Goal: Answer question/provide support

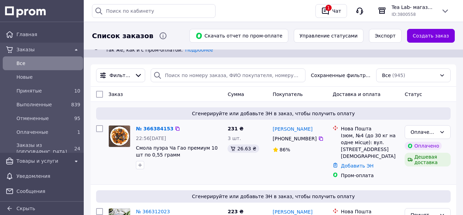
scroll to position [34, 0]
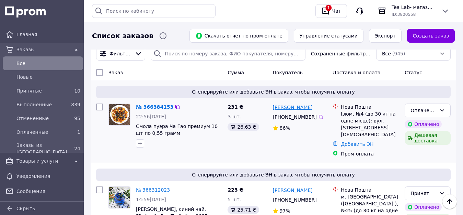
click at [310, 106] on link "Вячеслав Демиденко" at bounding box center [293, 107] width 40 height 7
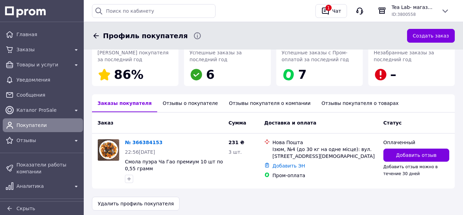
scroll to position [118, 0]
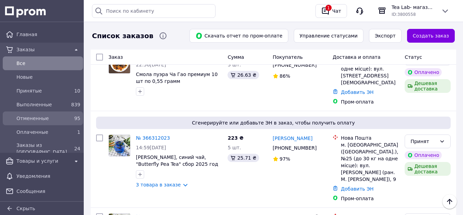
scroll to position [103, 0]
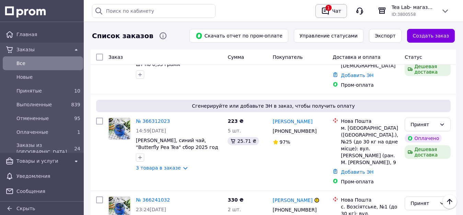
click at [326, 6] on div "1" at bounding box center [325, 10] width 11 height 11
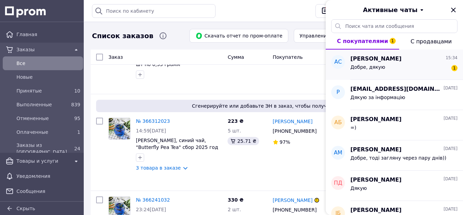
click at [401, 65] on div "Добре, дякую 1" at bounding box center [403, 68] width 107 height 11
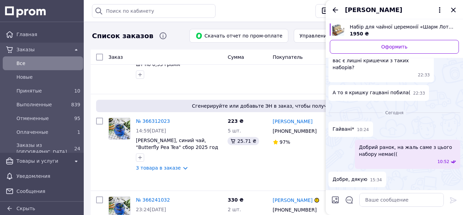
scroll to position [689, 0]
click at [381, 198] on textarea at bounding box center [401, 200] width 84 height 14
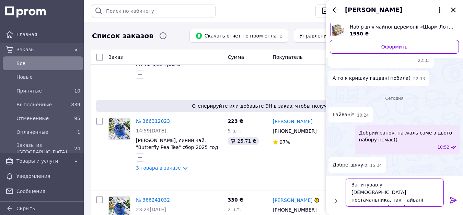
scroll to position [1, 0]
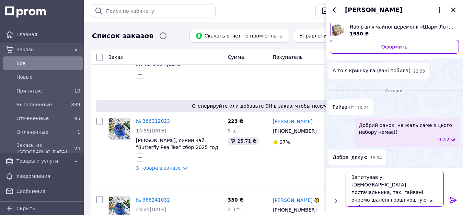
click at [377, 185] on textarea "Запитував у китайця постачальника, такі гайвані окремо шалені гроші коштують, н…" at bounding box center [395, 189] width 98 height 36
click at [433, 180] on textarea "Запитував у китайця постачальника, такі гайвані окремо шалені гроші коштують, н…" at bounding box center [395, 189] width 98 height 36
click at [377, 186] on textarea "Запитував у китайця постачальника за такі гайвані окремо шалені гроші коштують,…" at bounding box center [395, 189] width 98 height 36
click at [427, 202] on textarea "Запитував у китайця постачальника за такі гайвані, вони окремо шалені гроші кош…" at bounding box center [395, 189] width 98 height 36
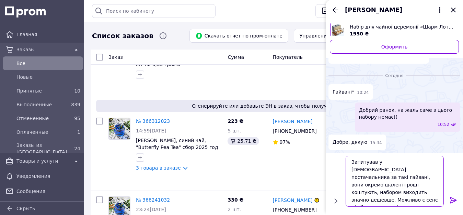
click at [428, 189] on textarea "Запитував у китайця постачальника за такі гайвані, вони окремо шалені гроші кош…" at bounding box center [395, 180] width 98 height 51
drag, startPoint x: 359, startPoint y: 200, endPoint x: 370, endPoint y: 211, distance: 15.8
click at [359, 201] on textarea "Запитував у китайця постачальника за такі гайвані, вони окремо шалені гроші кош…" at bounding box center [395, 180] width 98 height 51
type textarea "Запитував у китайця постачальника за такі гайвані, вони окремо шалені гроші кош…"
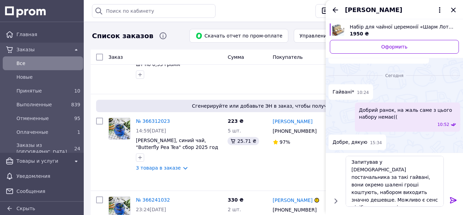
click at [452, 200] on icon at bounding box center [453, 200] width 8 height 8
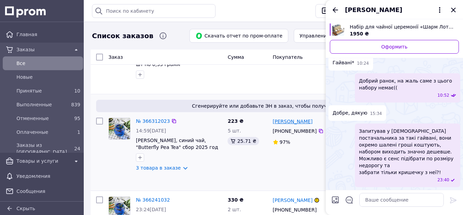
scroll to position [748, 0]
